Goal: Information Seeking & Learning: Learn about a topic

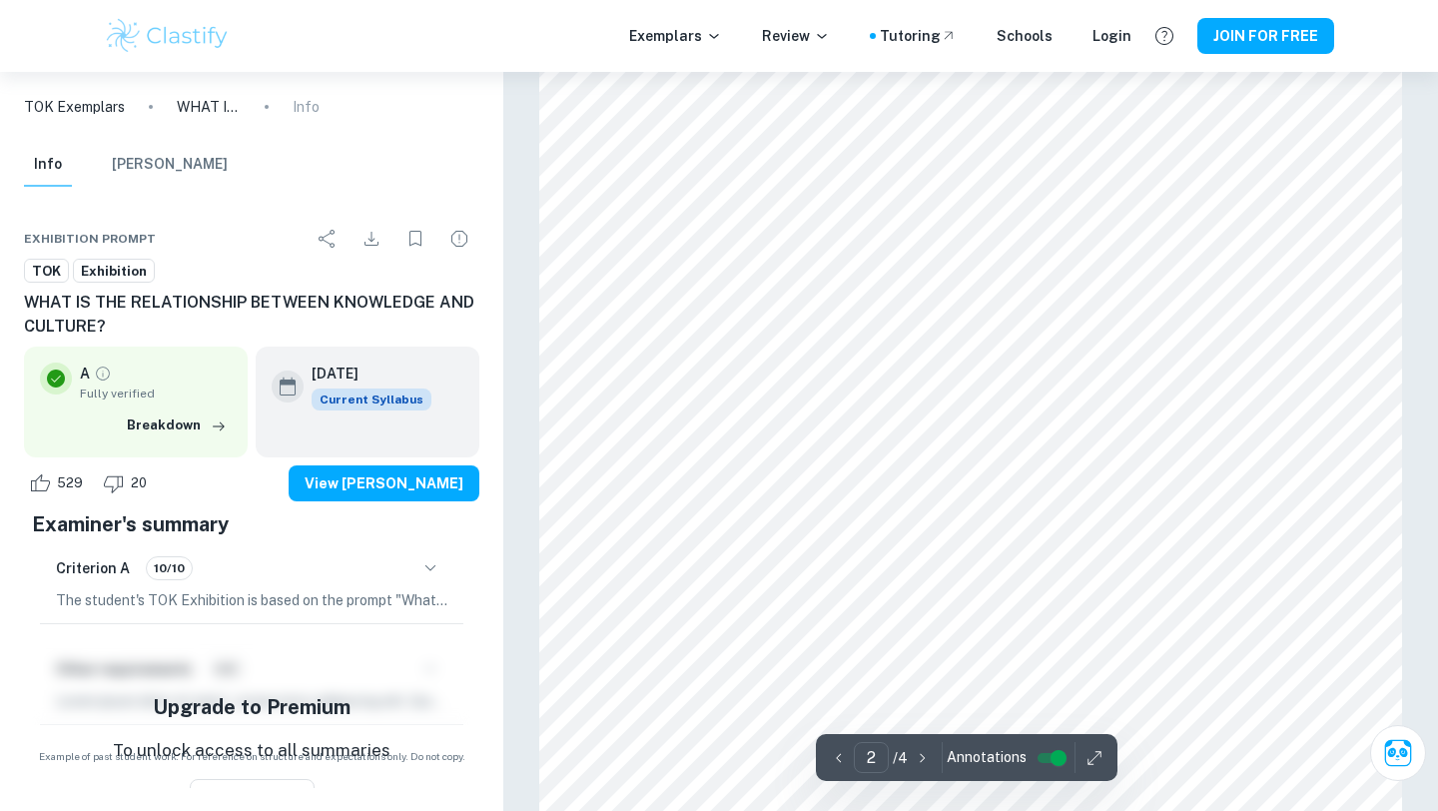
scroll to position [1757, 0]
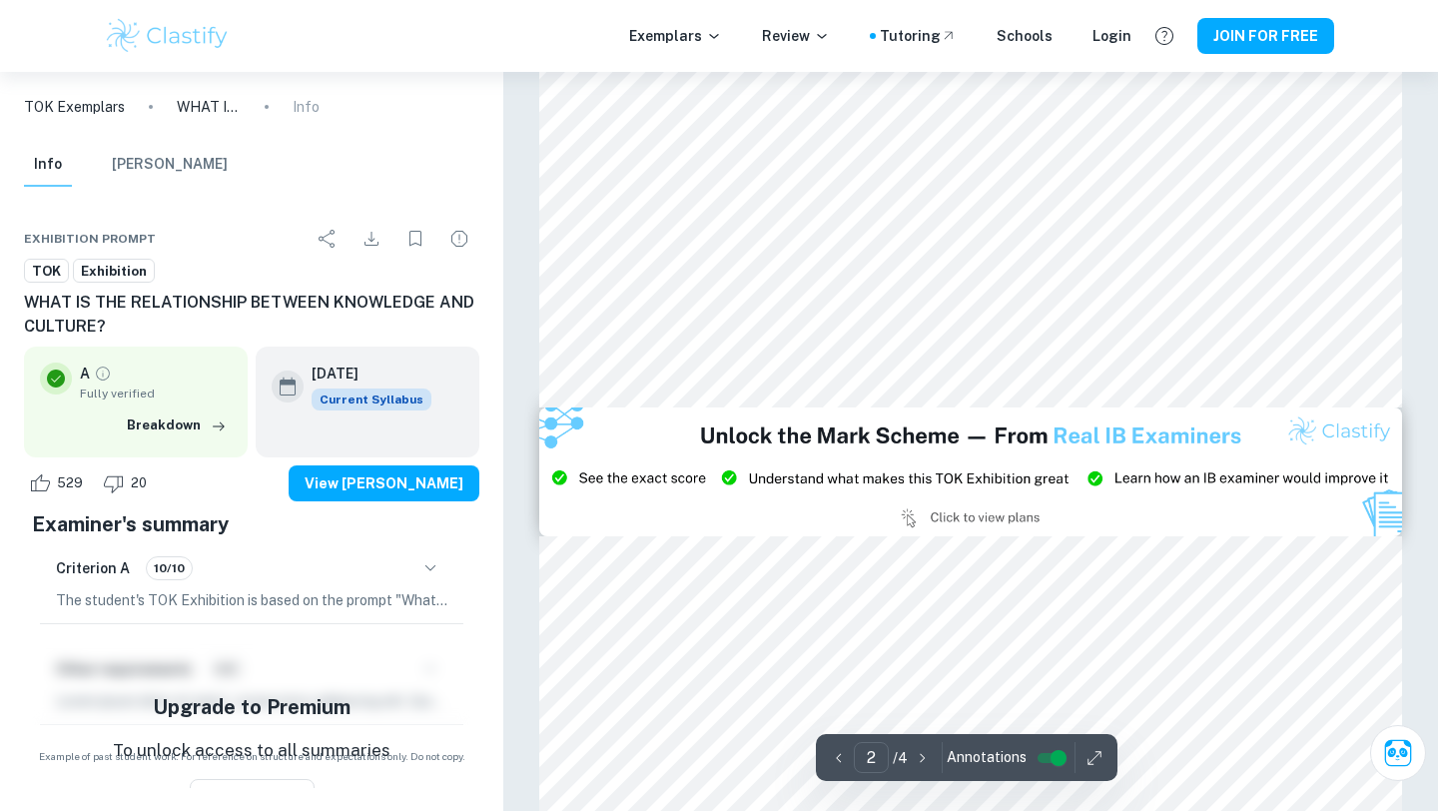
type input "3"
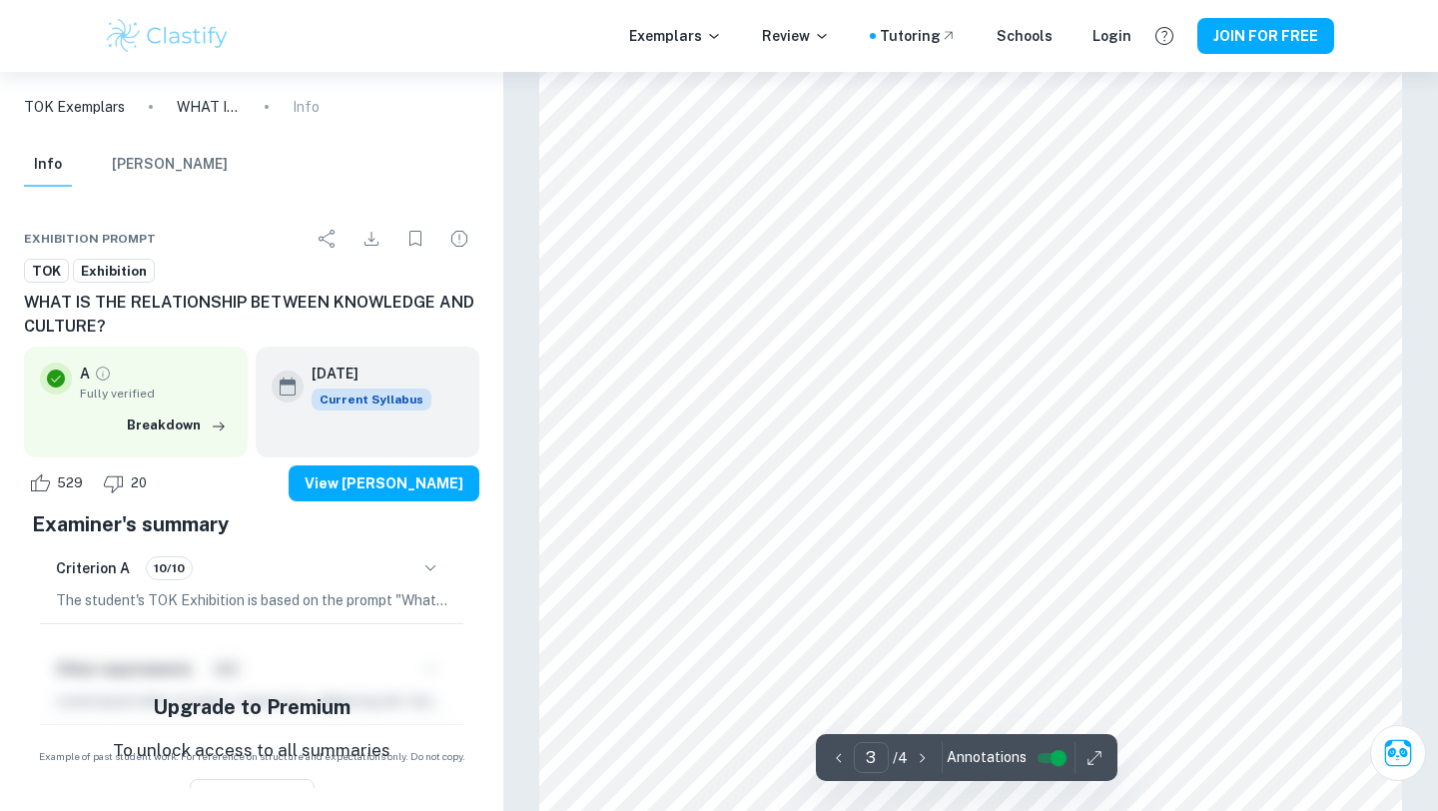
scroll to position [3103, 0]
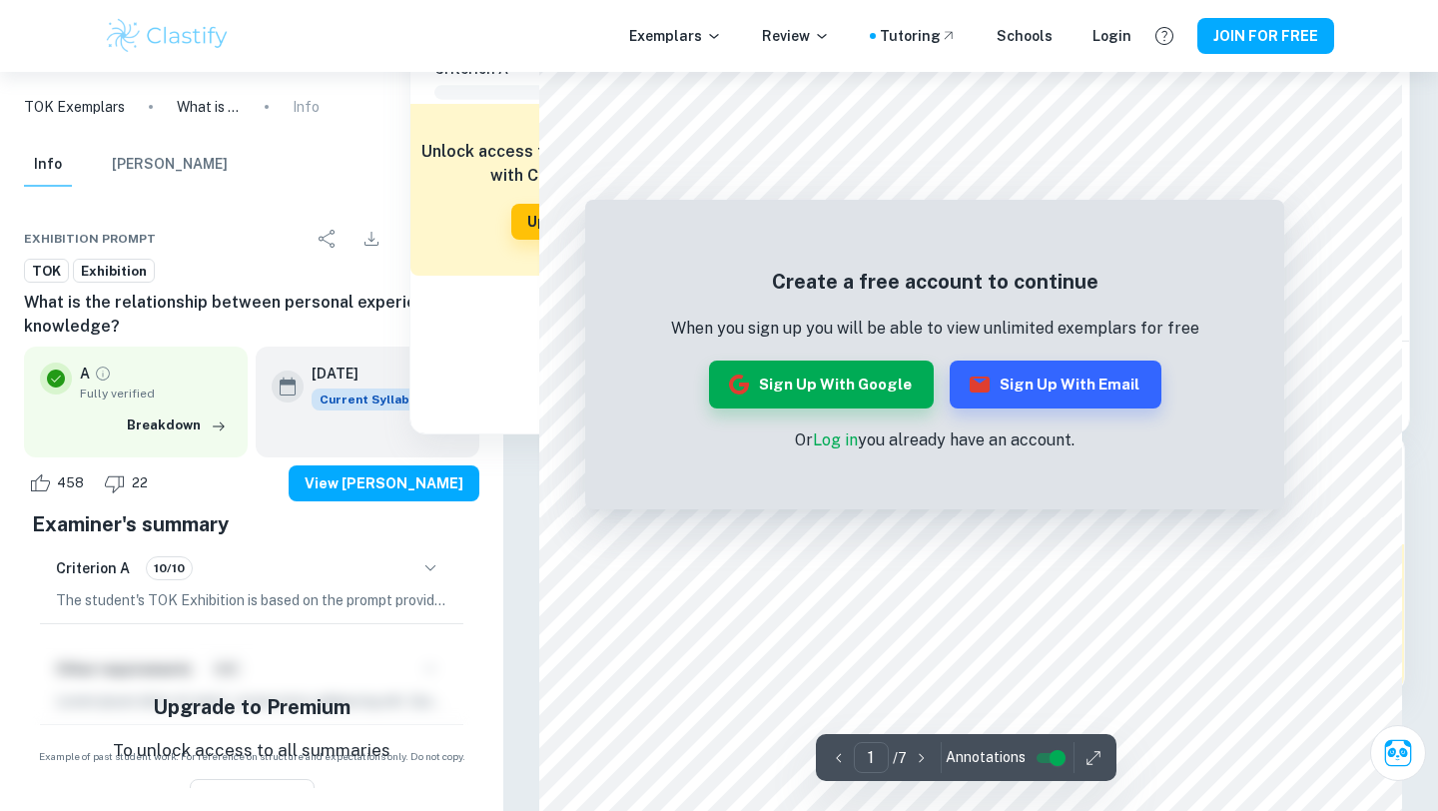
scroll to position [465, 0]
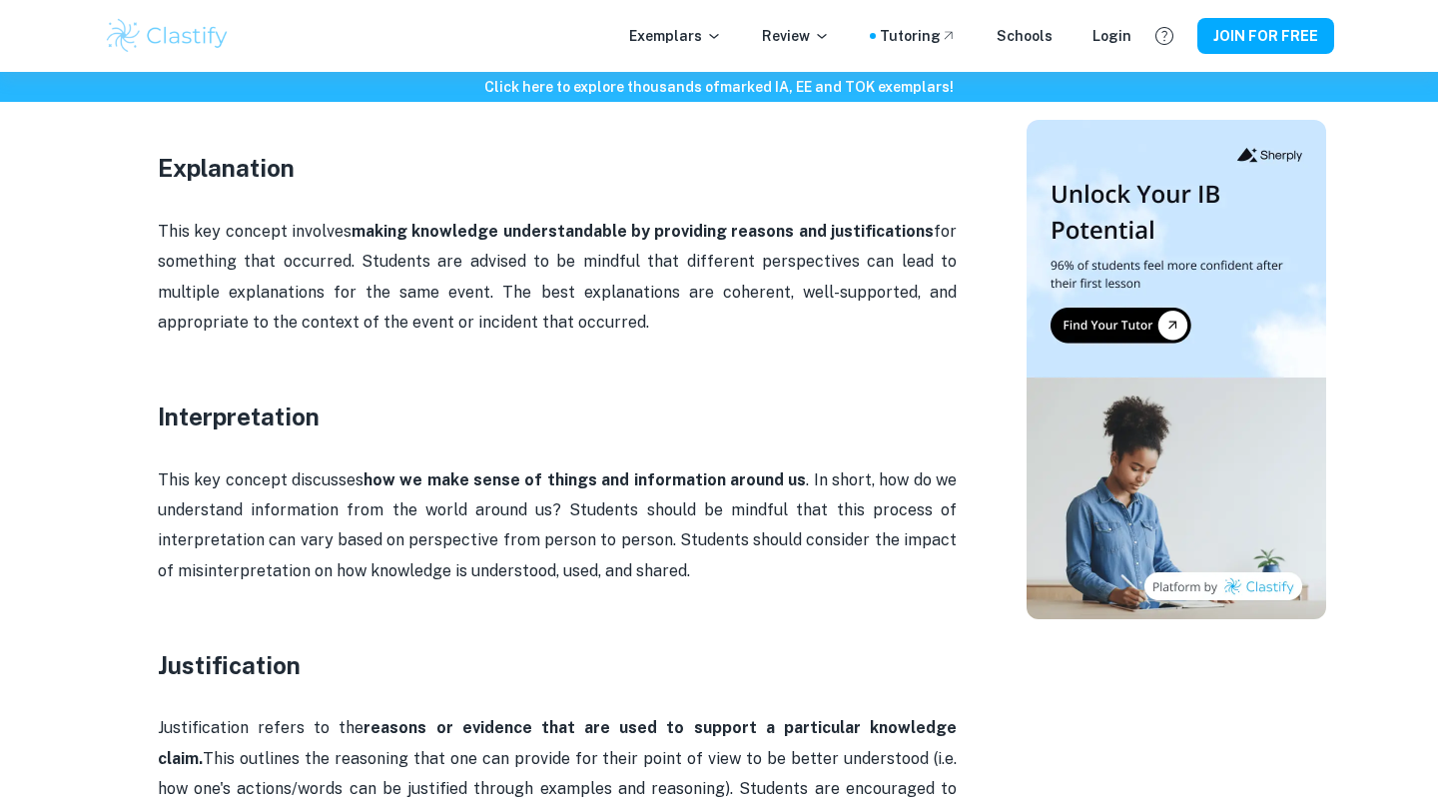
scroll to position [2034, 0]
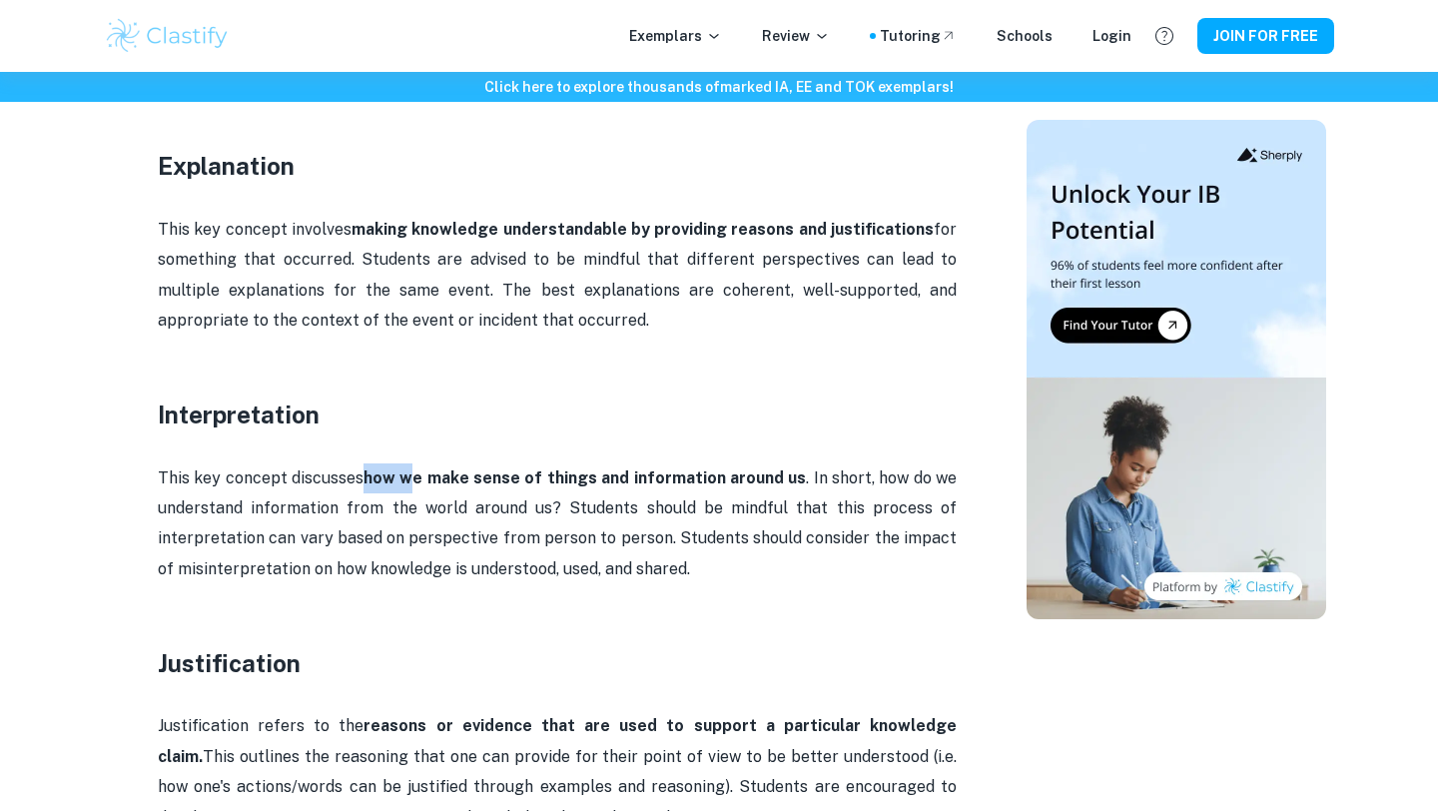
drag, startPoint x: 418, startPoint y: 450, endPoint x: 366, endPoint y: 439, distance: 53.1
click at [366, 463] on p "This key concept discusses how we make sense of things and information around u…" at bounding box center [557, 524] width 799 height 122
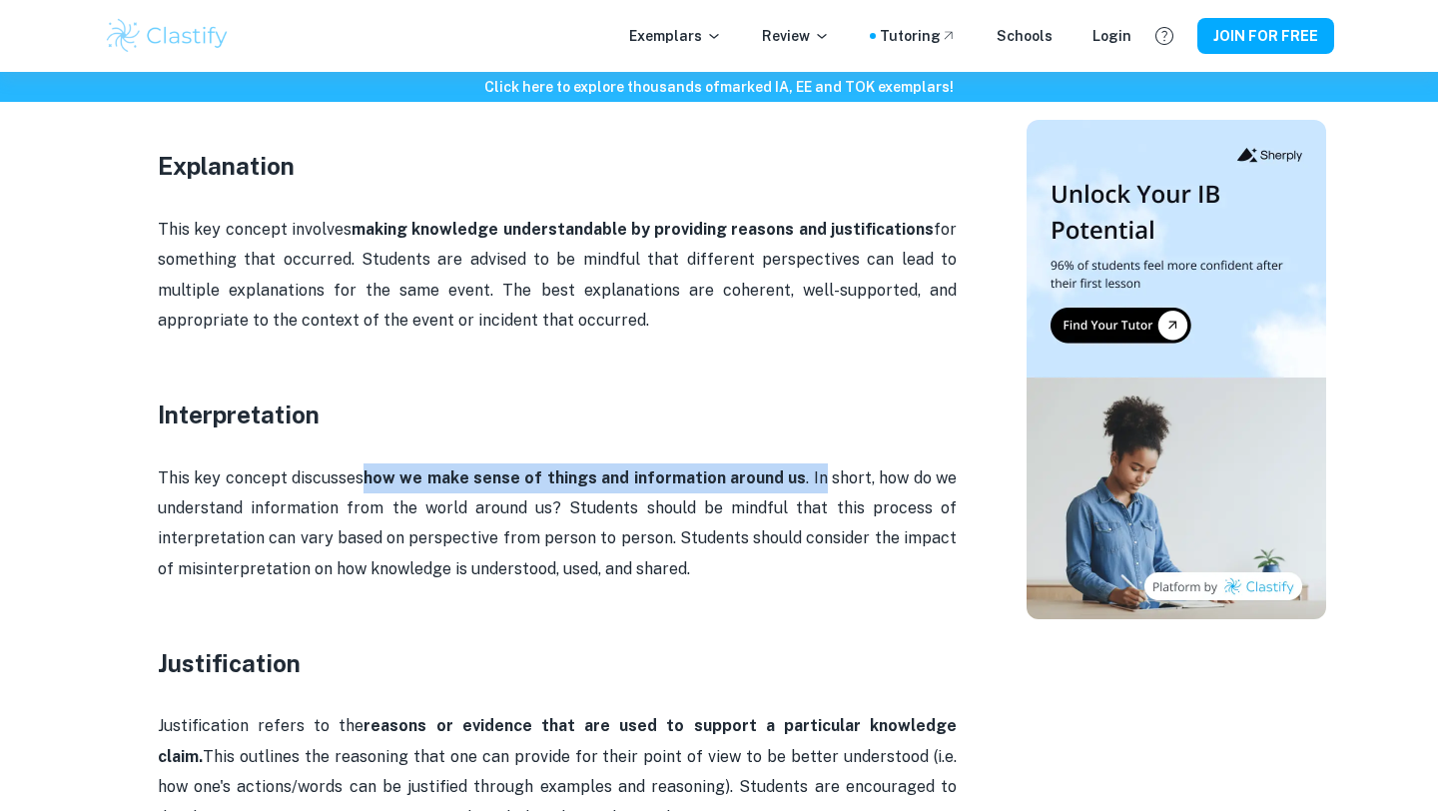
drag, startPoint x: 366, startPoint y: 441, endPoint x: 808, endPoint y: 437, distance: 441.3
click at [808, 463] on p "This key concept discusses how we make sense of things and information around u…" at bounding box center [557, 524] width 799 height 122
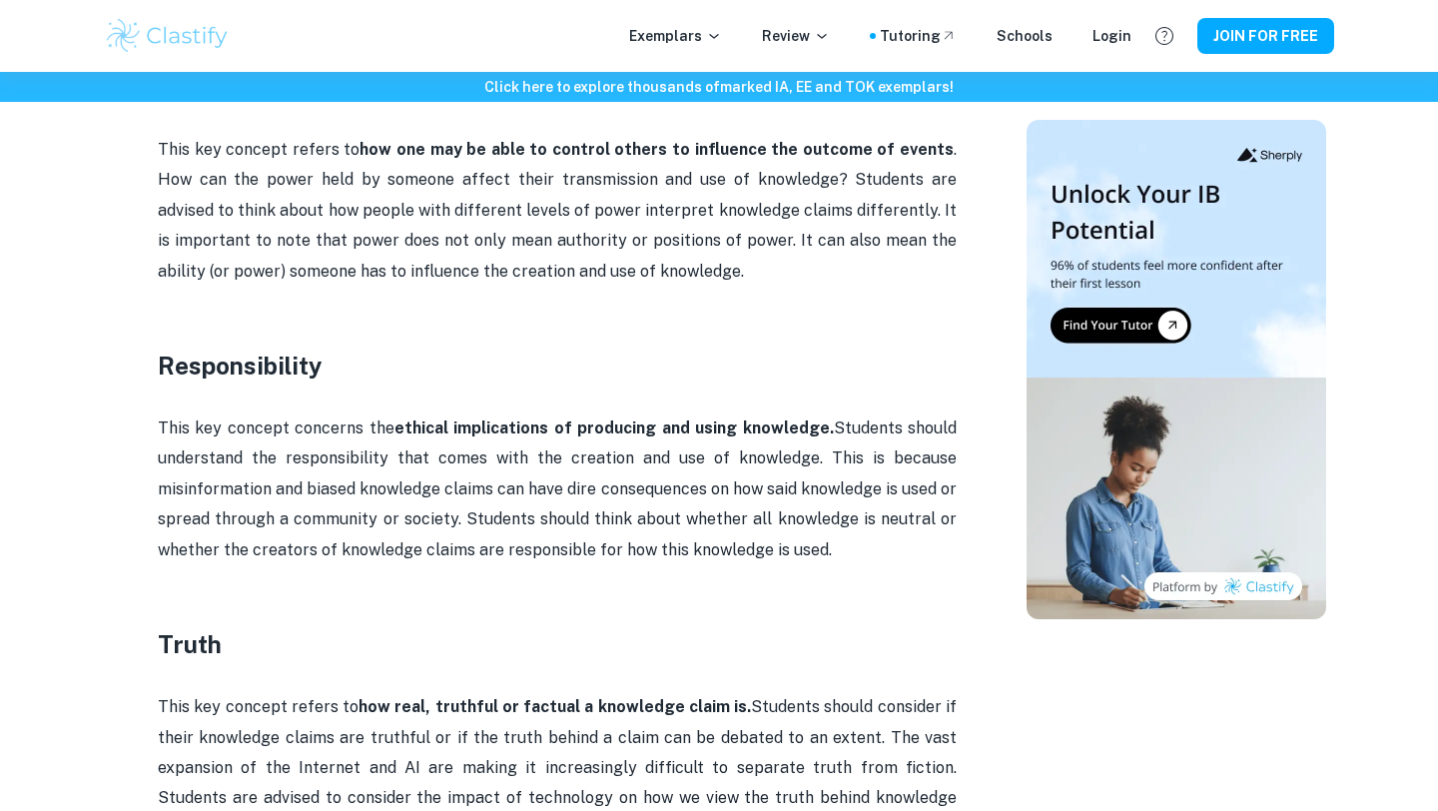
scroll to position [3389, 0]
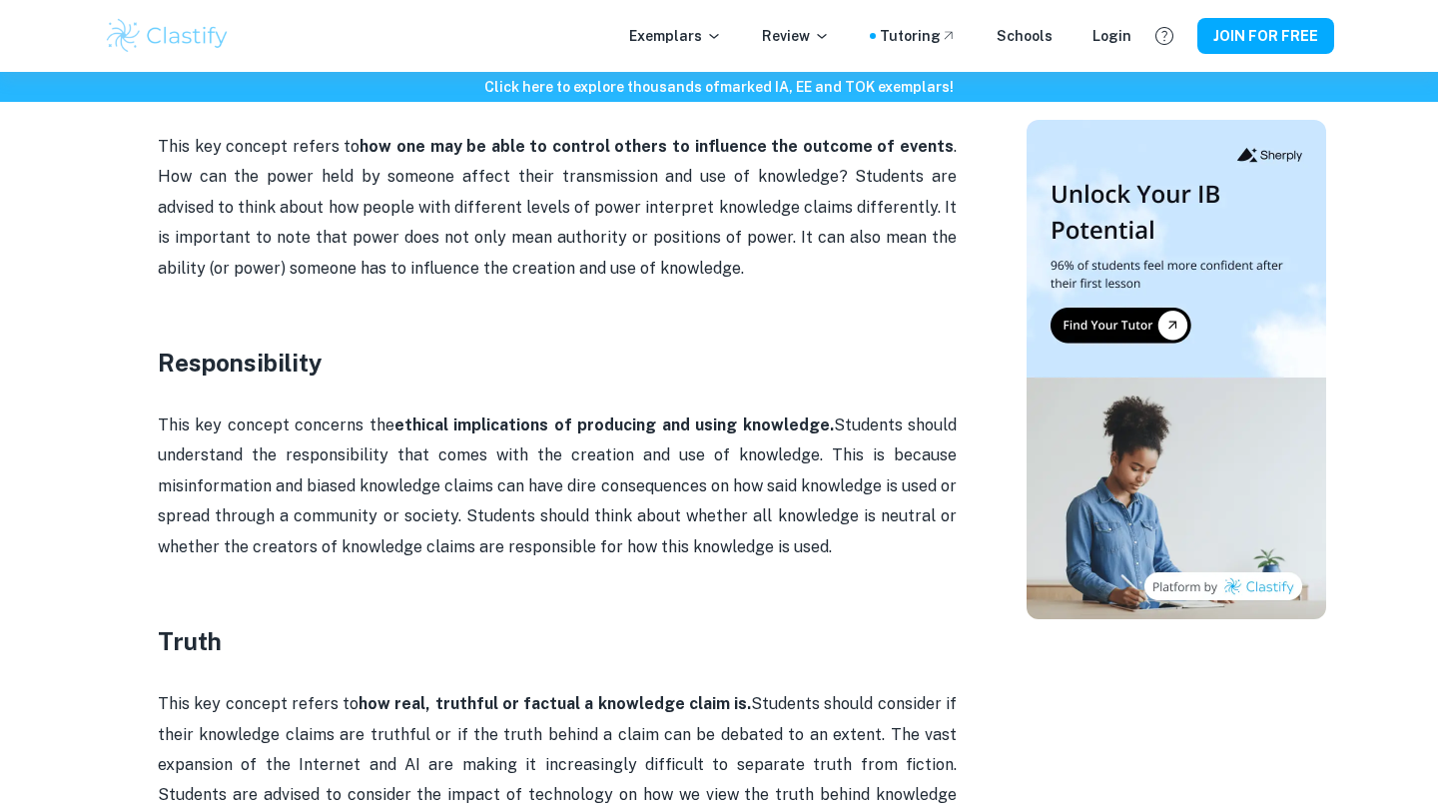
drag, startPoint x: 483, startPoint y: 424, endPoint x: 863, endPoint y: 514, distance: 389.9
click at [863, 514] on p "This key concept concerns the ethical implications of producing and using knowl…" at bounding box center [557, 486] width 799 height 152
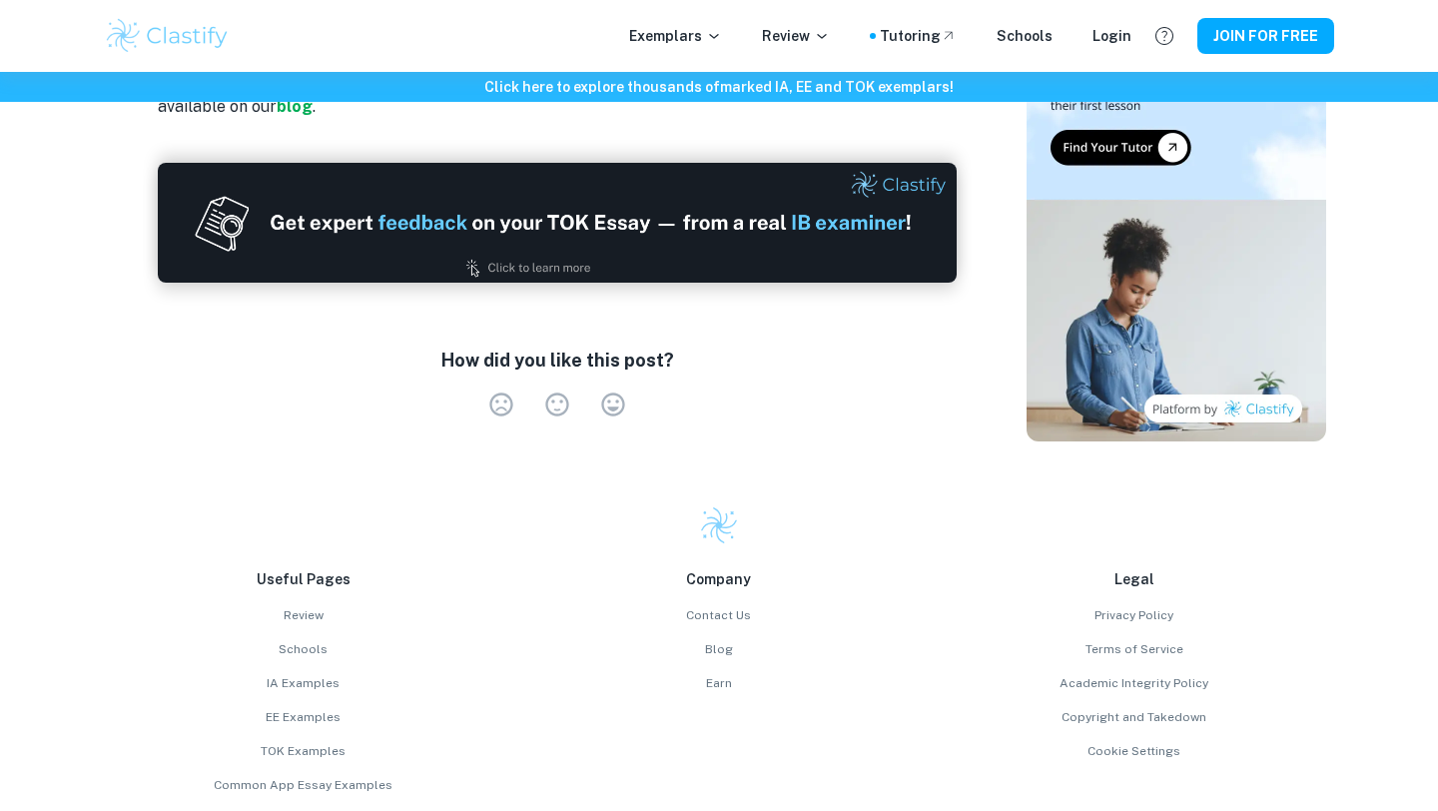
scroll to position [4558, 0]
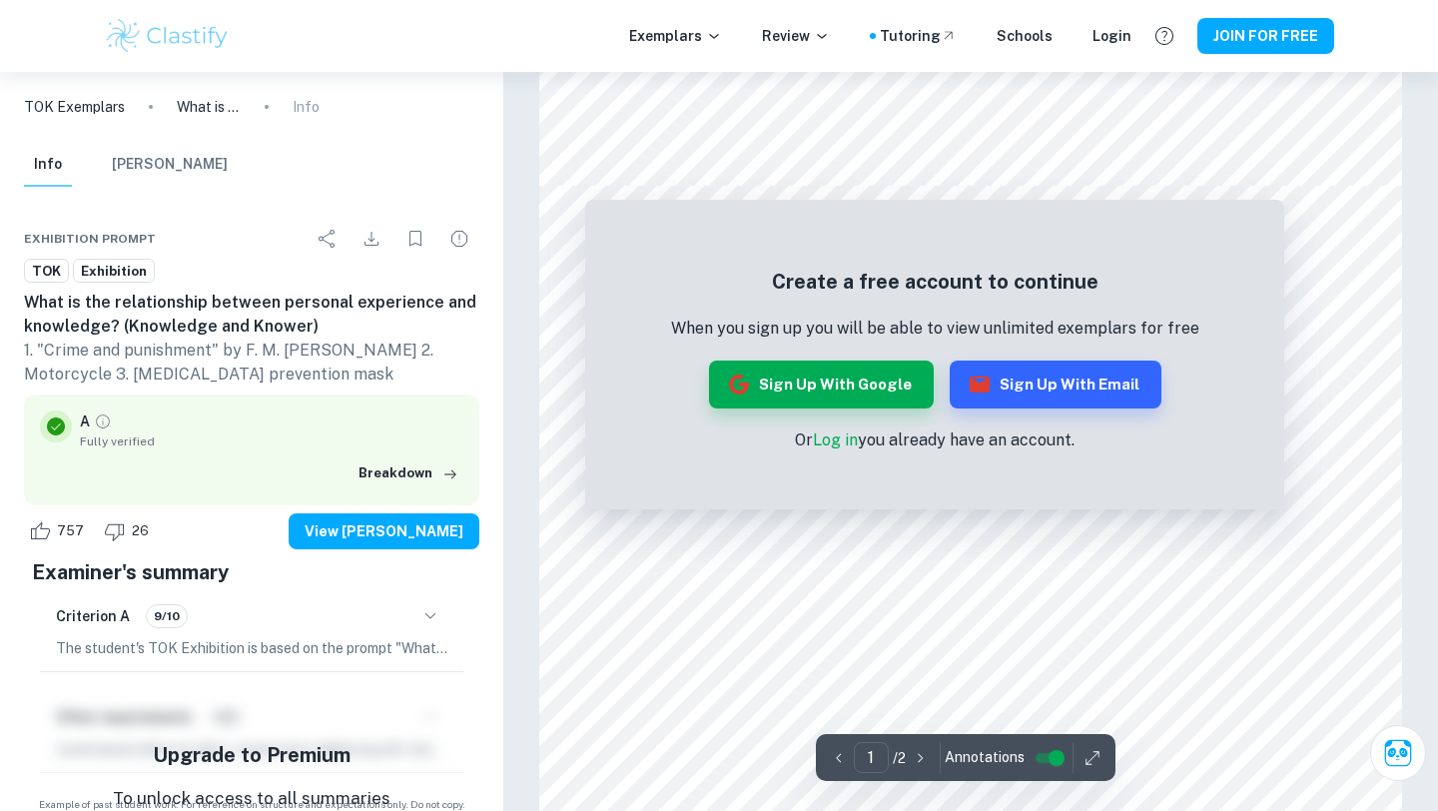
scroll to position [1218, 0]
